Goal: Check status: Check status

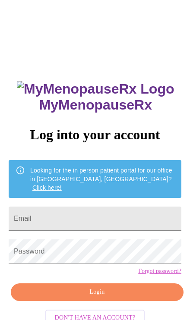
click at [155, 207] on input "Email" at bounding box center [95, 219] width 173 height 24
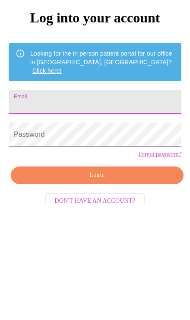
scroll to position [54, 0]
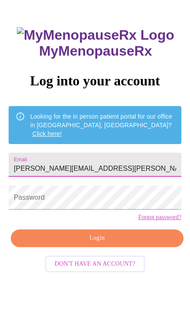
type input "[PERSON_NAME][EMAIL_ADDRESS][PERSON_NAME][DOMAIN_NAME]"
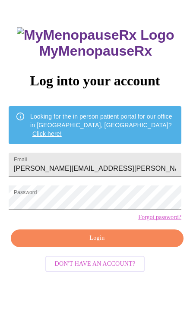
click at [138, 244] on span "Login" at bounding box center [97, 238] width 153 height 11
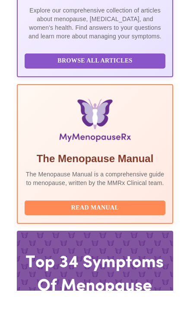
scroll to position [241, 0]
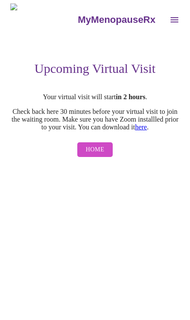
click at [147, 131] on link "here" at bounding box center [141, 126] width 12 height 7
